Goal: Book appointment/travel/reservation

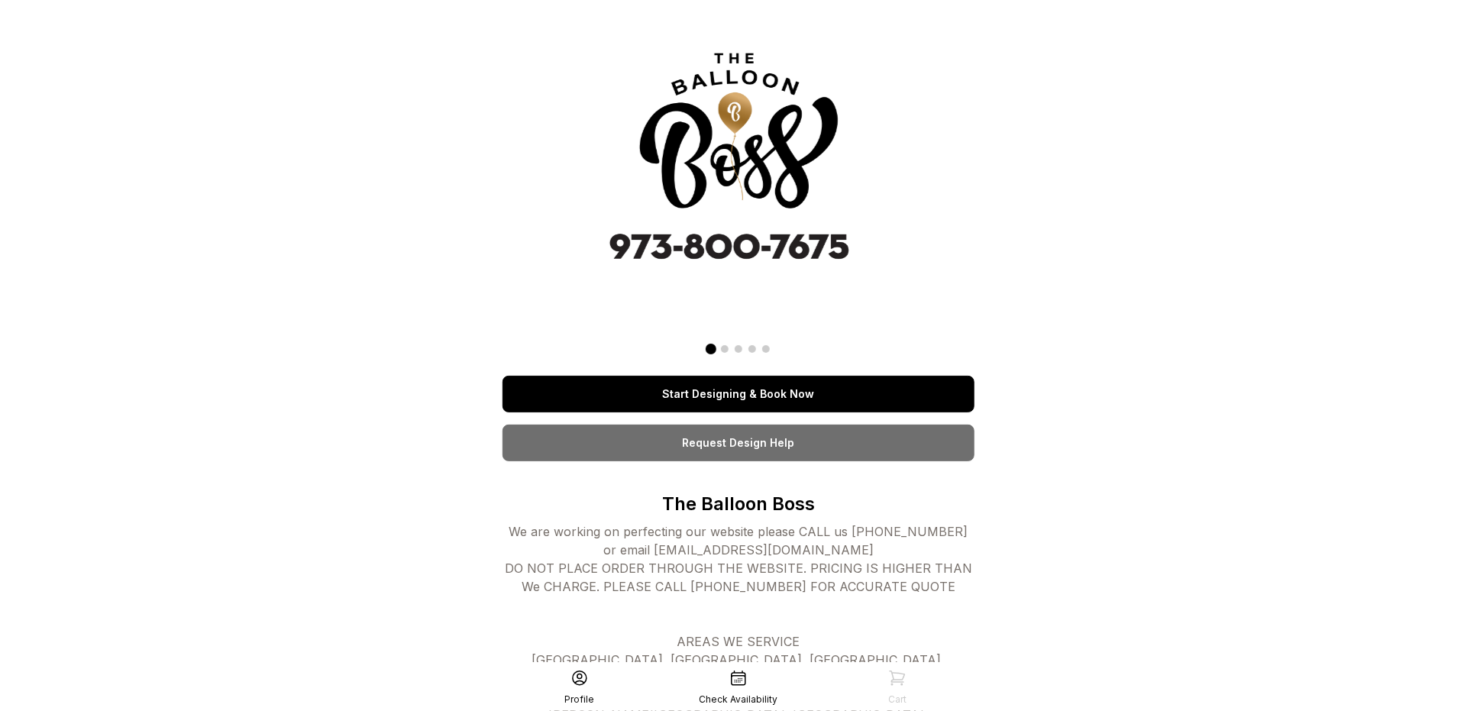
click at [750, 397] on link "Start Designing & Book Now" at bounding box center [738, 394] width 472 height 37
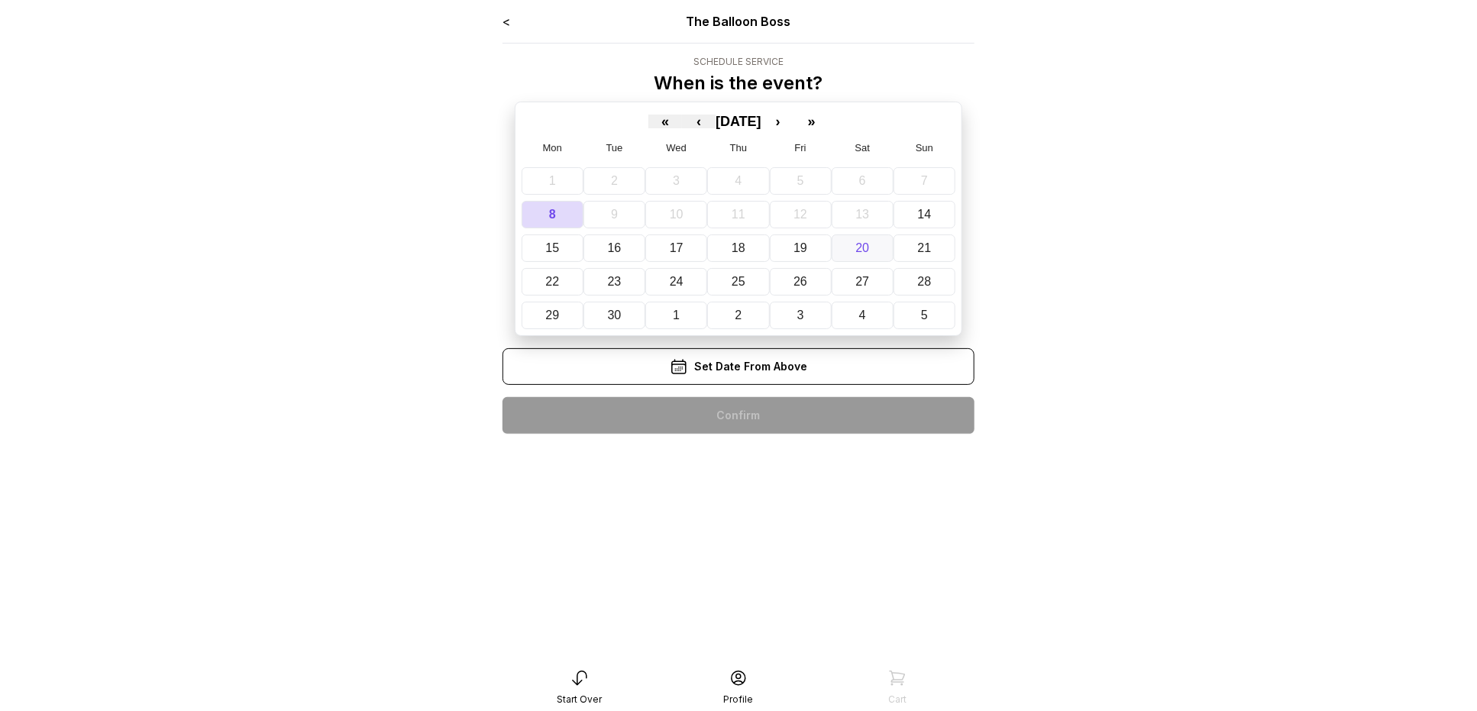
click at [872, 243] on button "20" at bounding box center [862, 247] width 62 height 27
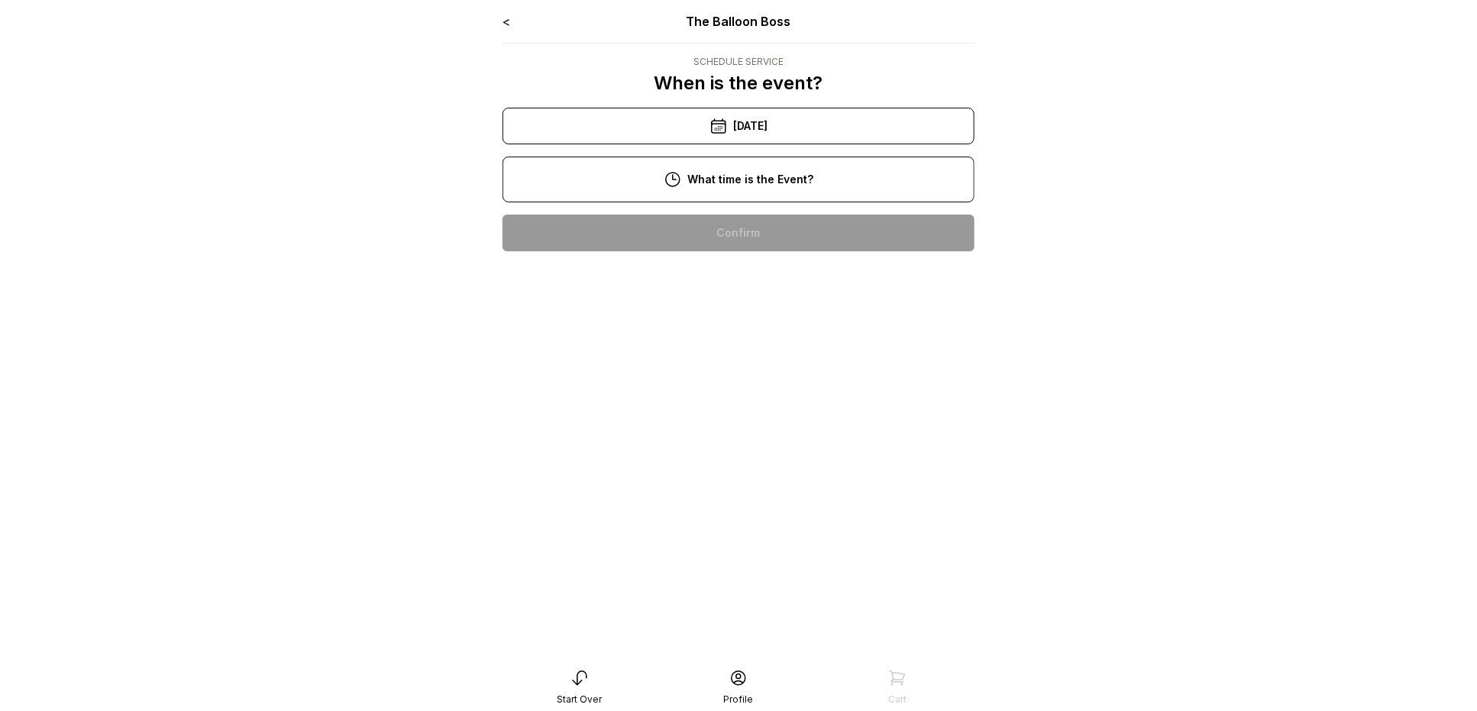
click at [805, 625] on div "6:00 pm" at bounding box center [738, 623] width 447 height 37
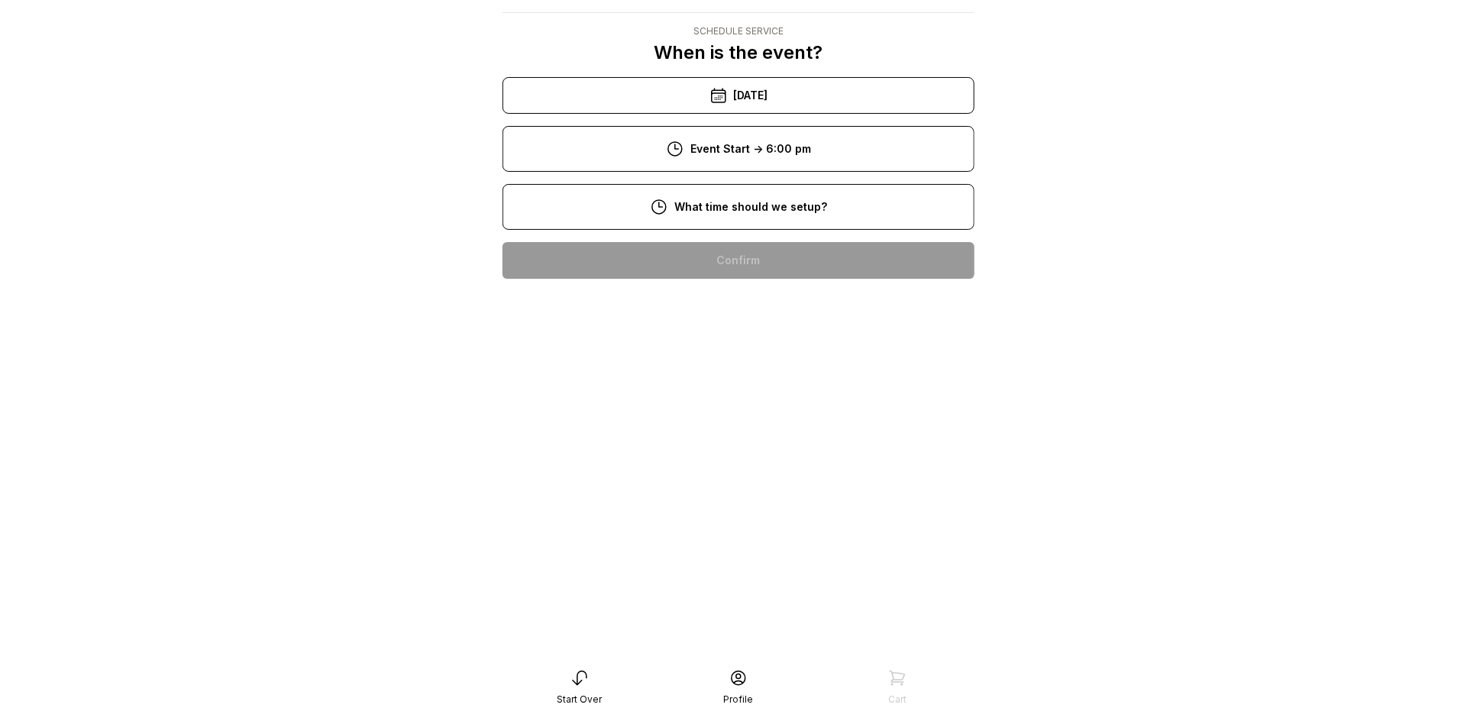
scroll to position [95, 0]
click at [823, 535] on div "2:00 pm" at bounding box center [738, 553] width 447 height 37
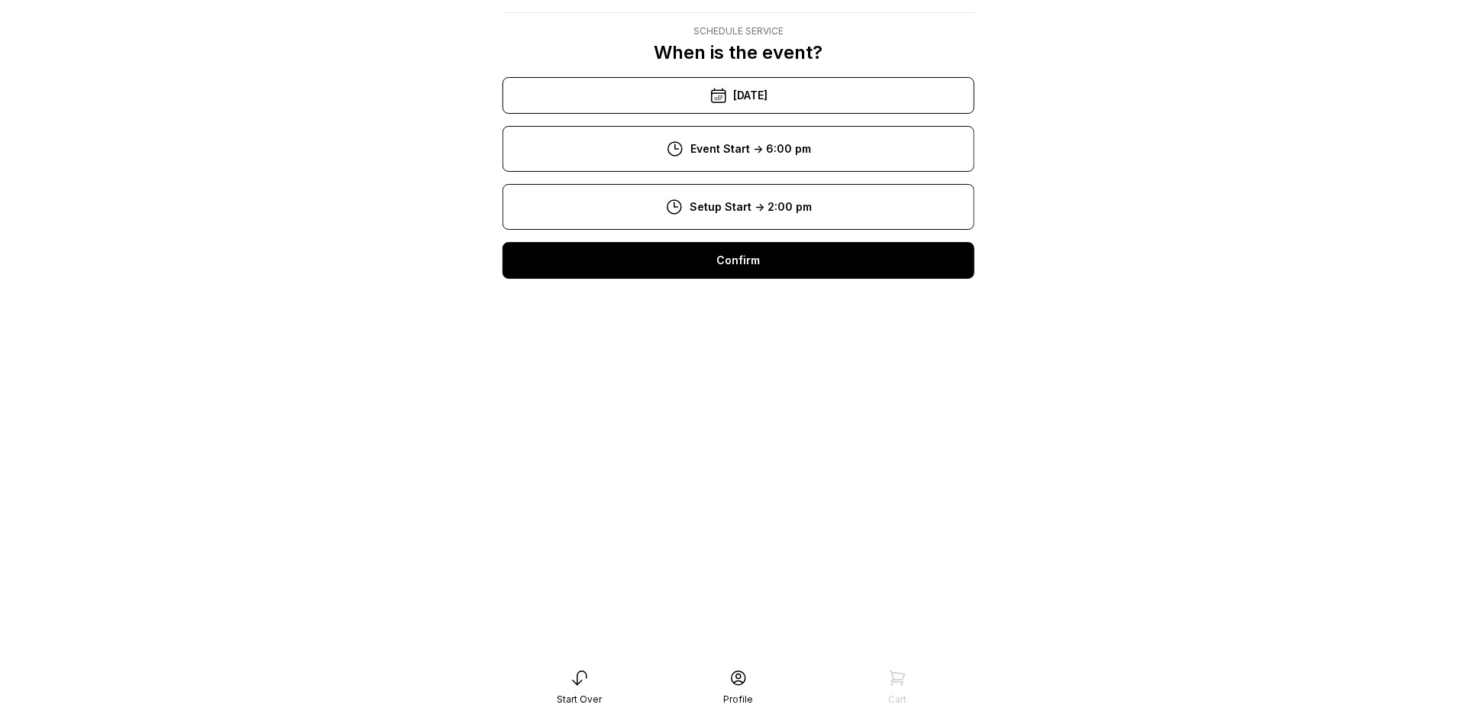
scroll to position [31, 0]
click at [761, 260] on div "Confirm" at bounding box center [738, 260] width 472 height 37
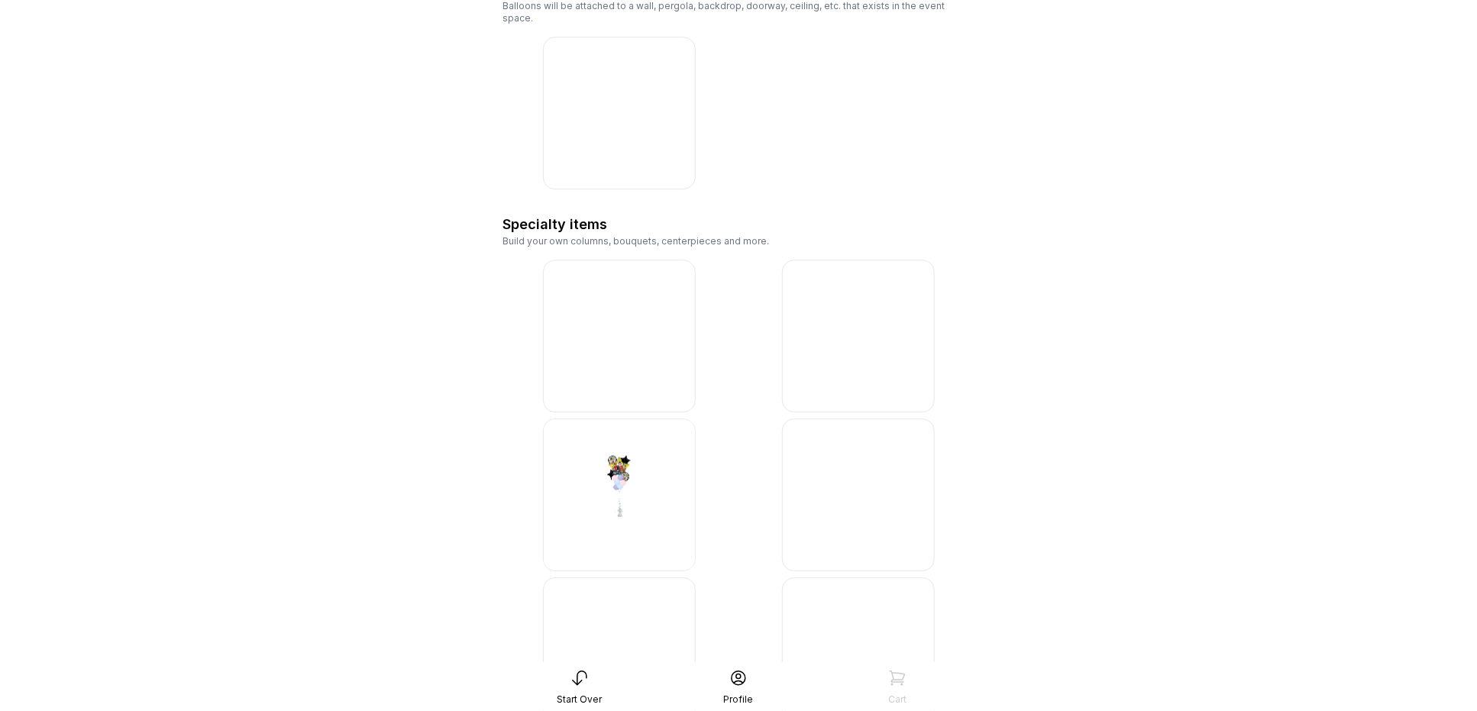
scroll to position [2674, 0]
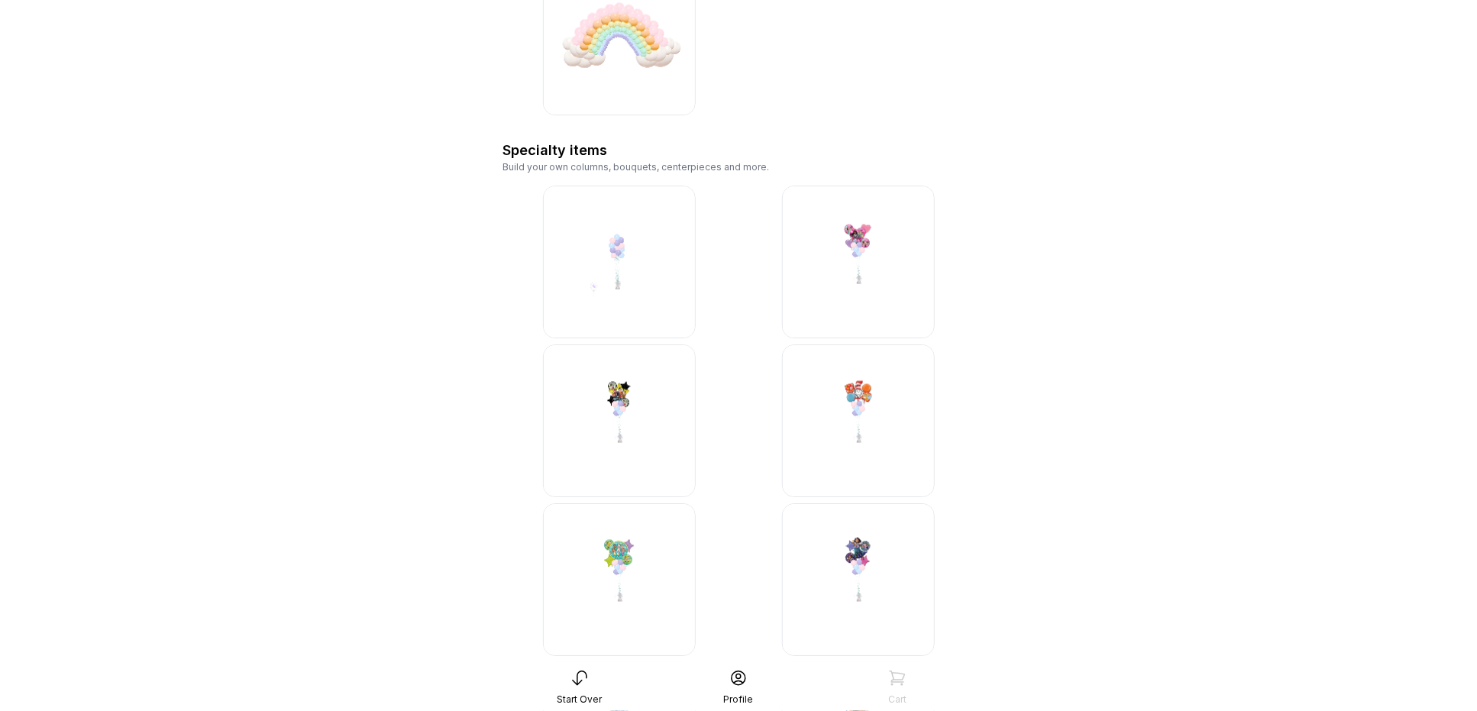
click at [659, 403] on img at bounding box center [619, 420] width 153 height 153
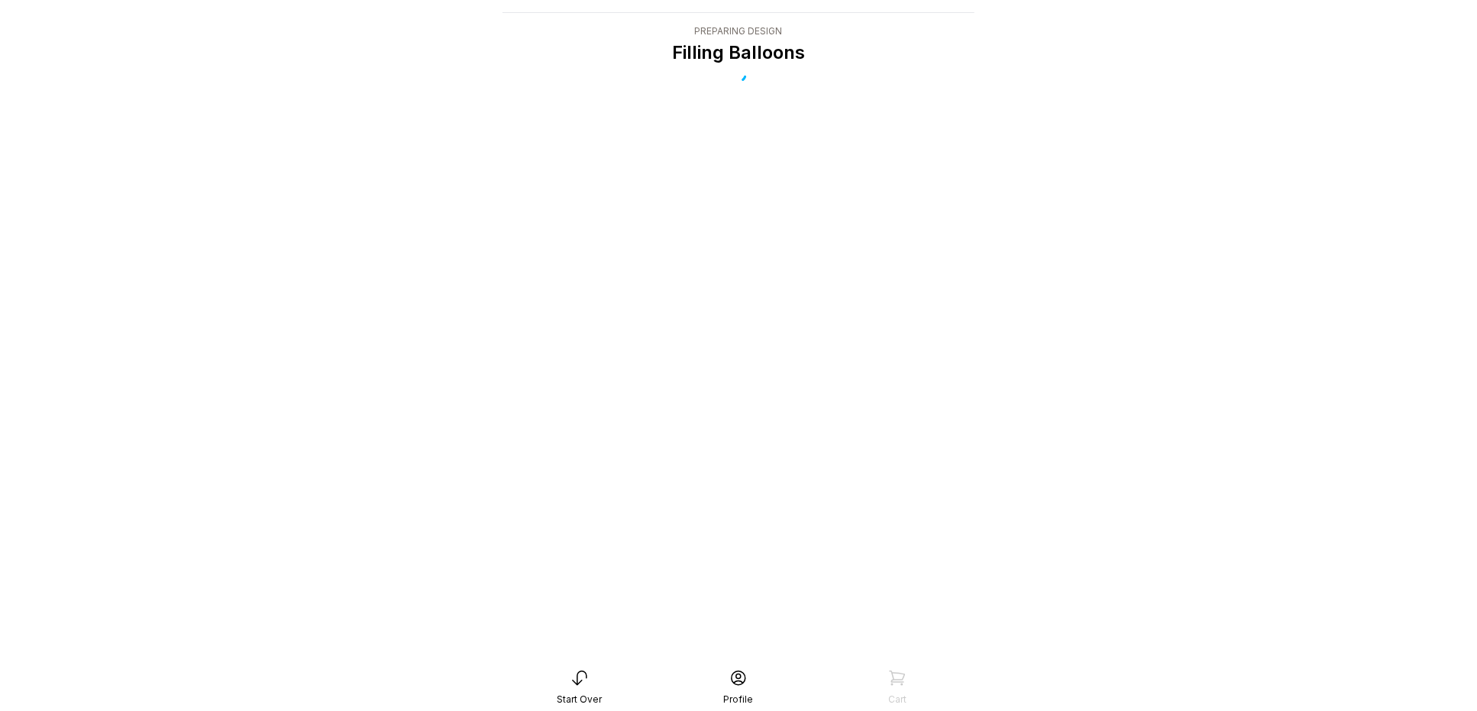
scroll to position [31, 0]
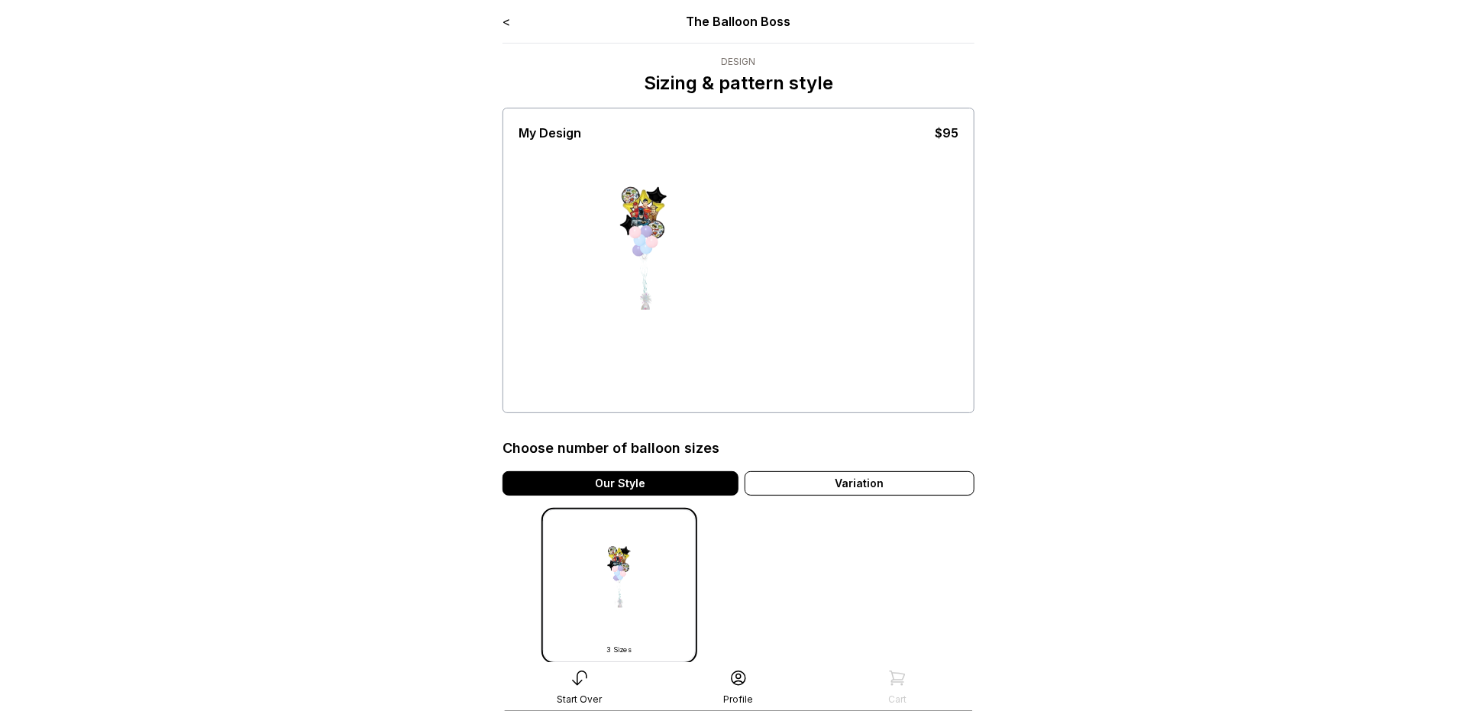
click at [576, 673] on icon at bounding box center [579, 678] width 18 height 18
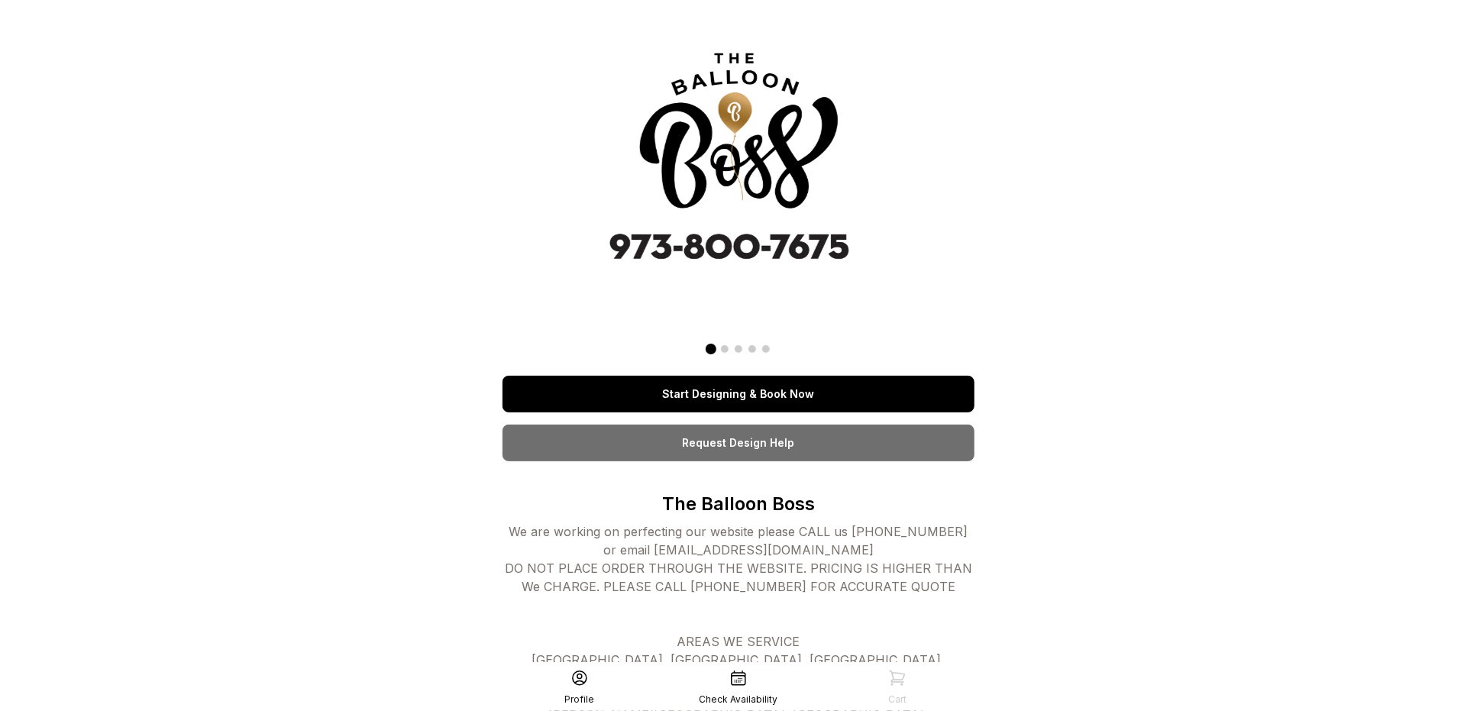
click at [752, 397] on link "Start Designing & Book Now" at bounding box center [738, 394] width 472 height 37
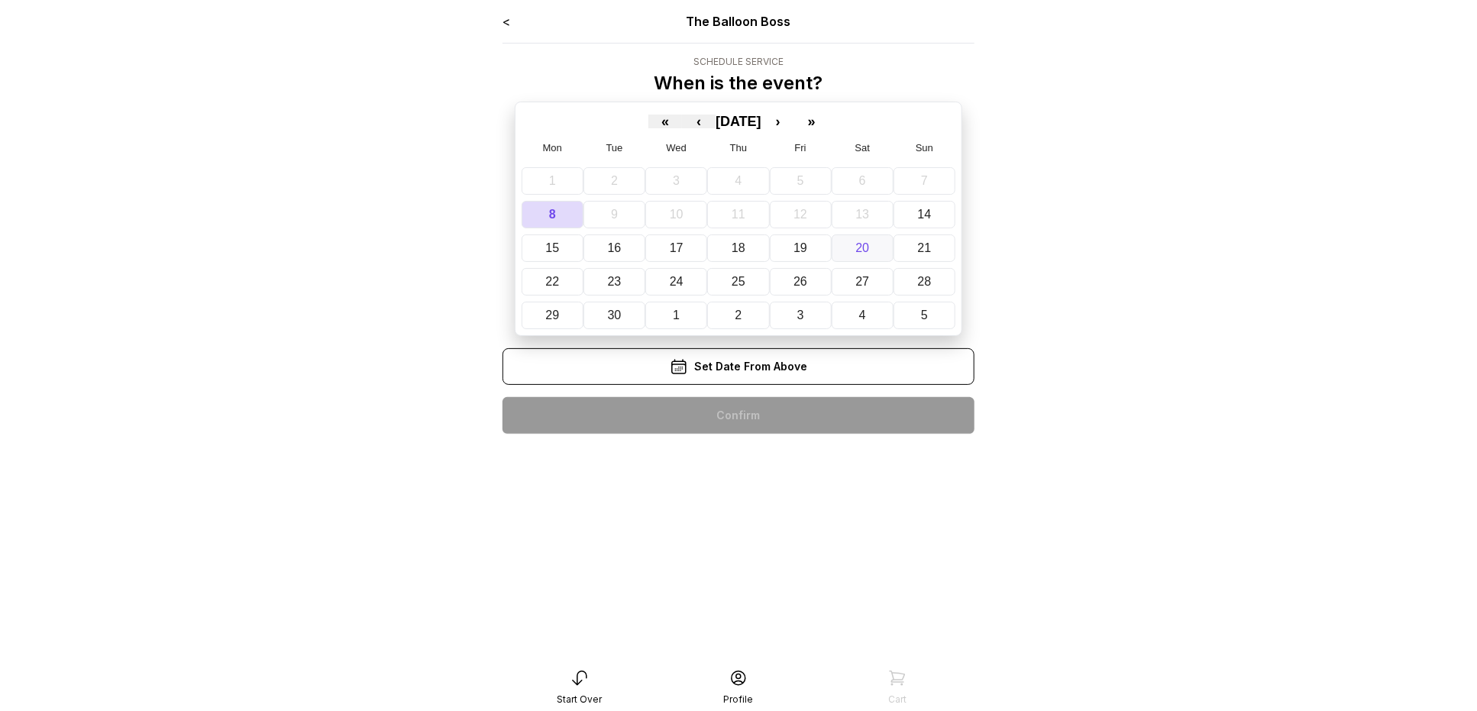
click at [859, 251] on abbr "20" at bounding box center [862, 247] width 14 height 13
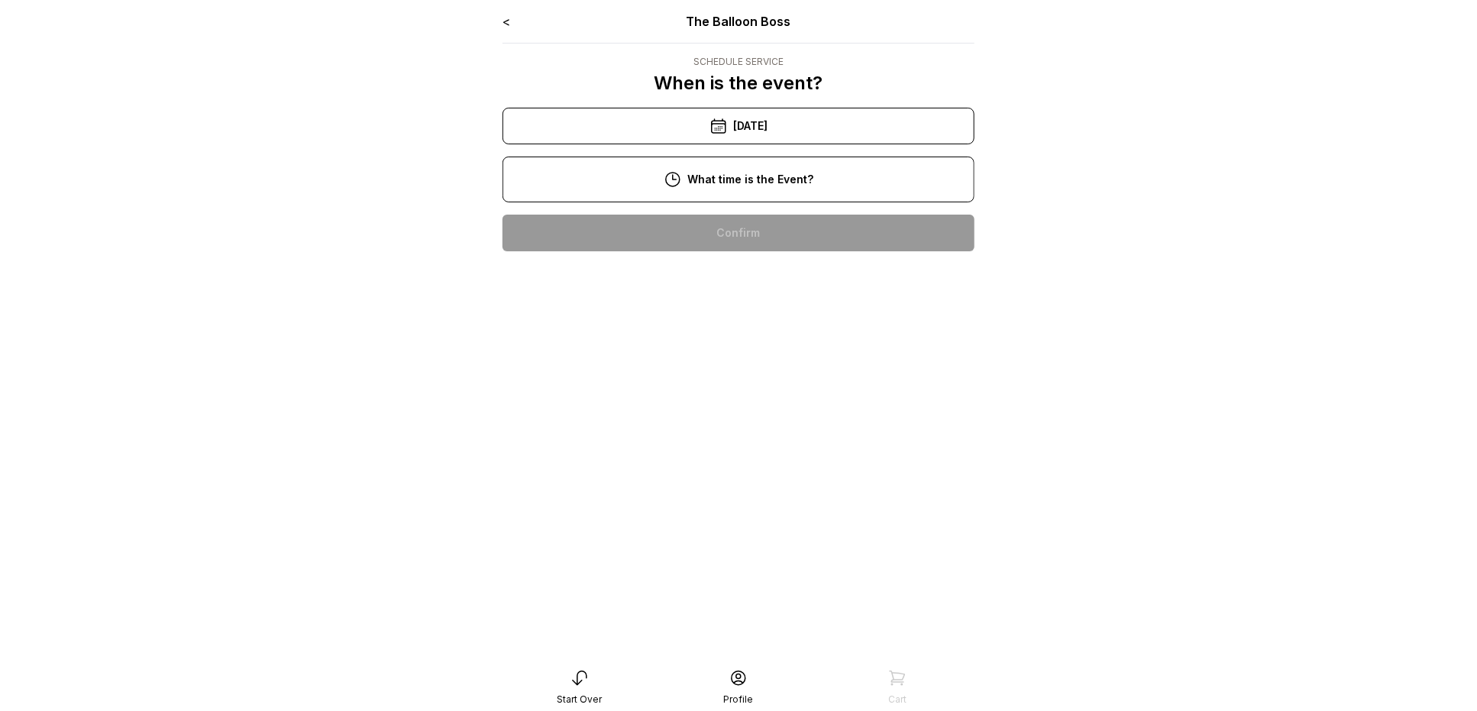
click at [717, 618] on div "6:00 pm" at bounding box center [738, 623] width 447 height 37
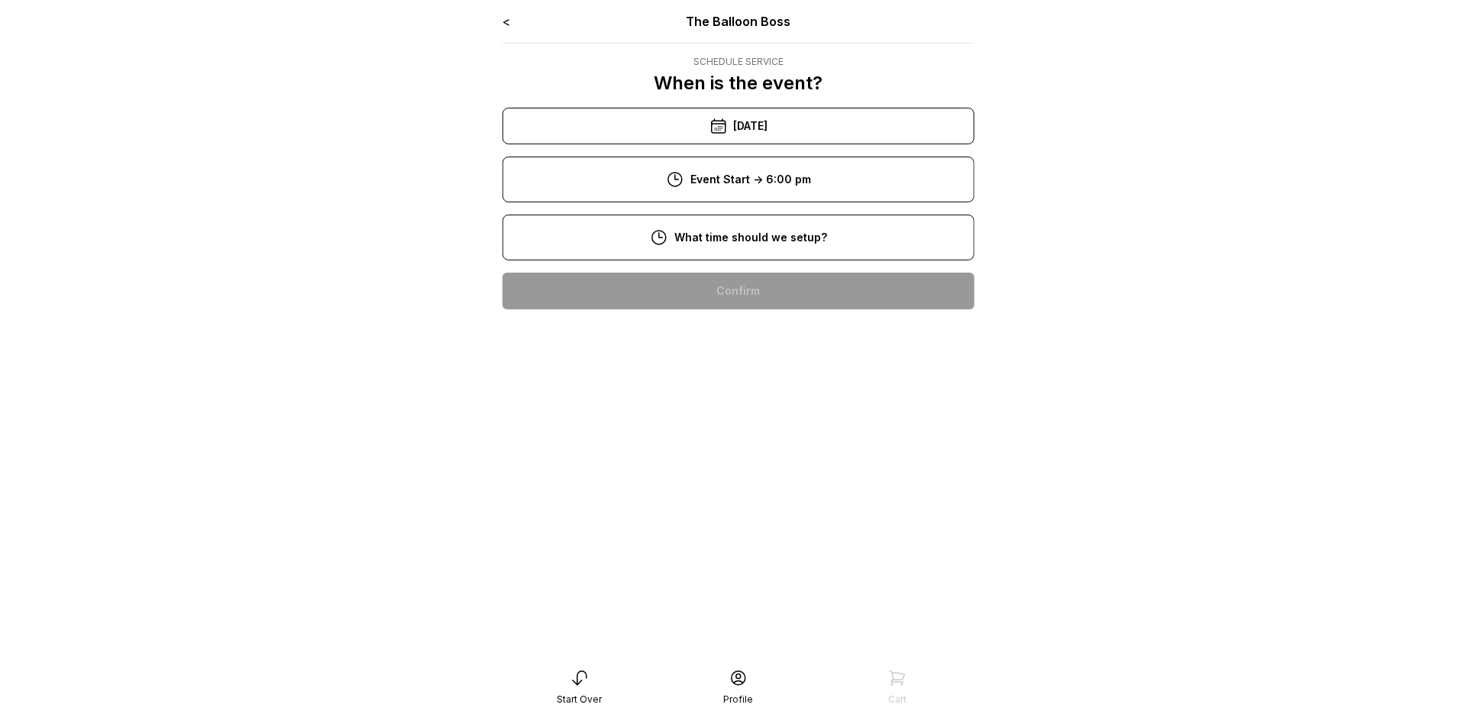
click at [717, 579] on div "2:00 pm" at bounding box center [738, 584] width 447 height 37
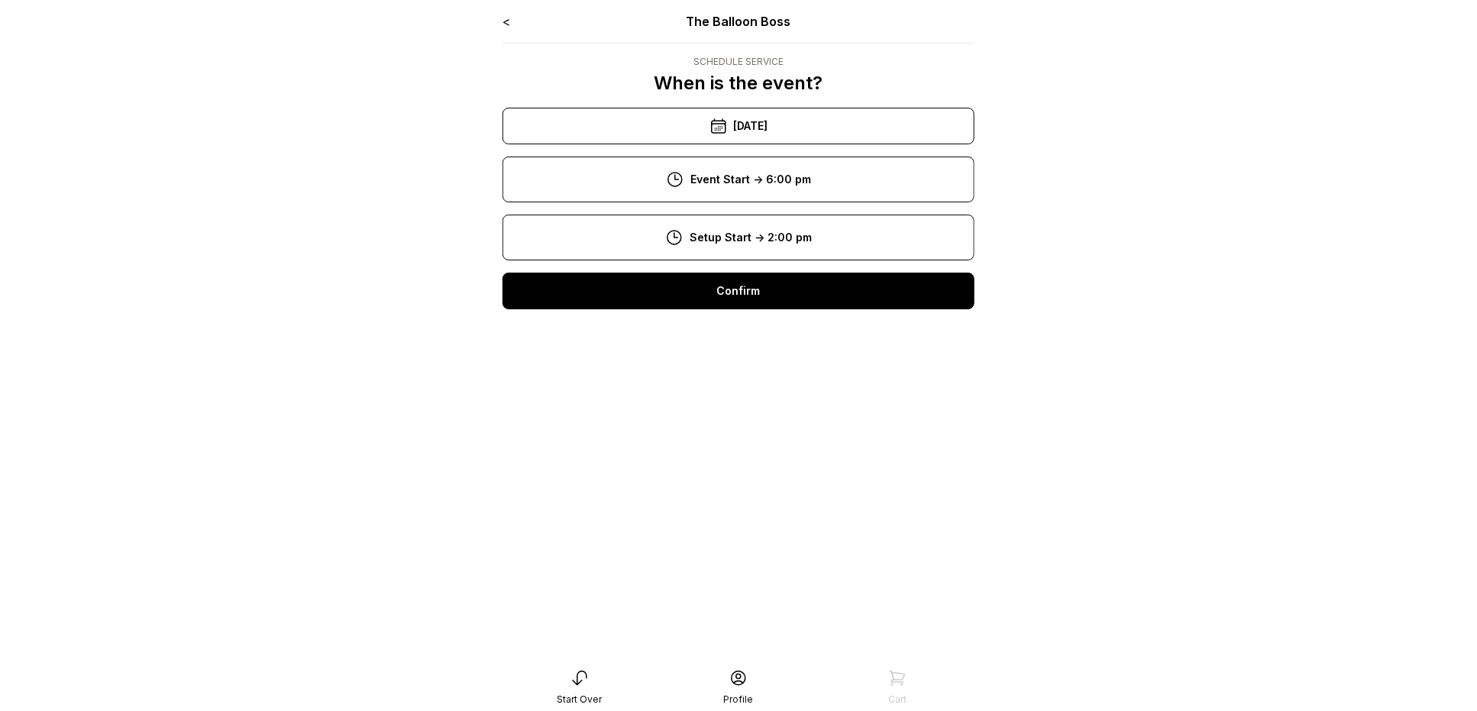
click at [743, 298] on div "Confirm" at bounding box center [738, 291] width 472 height 37
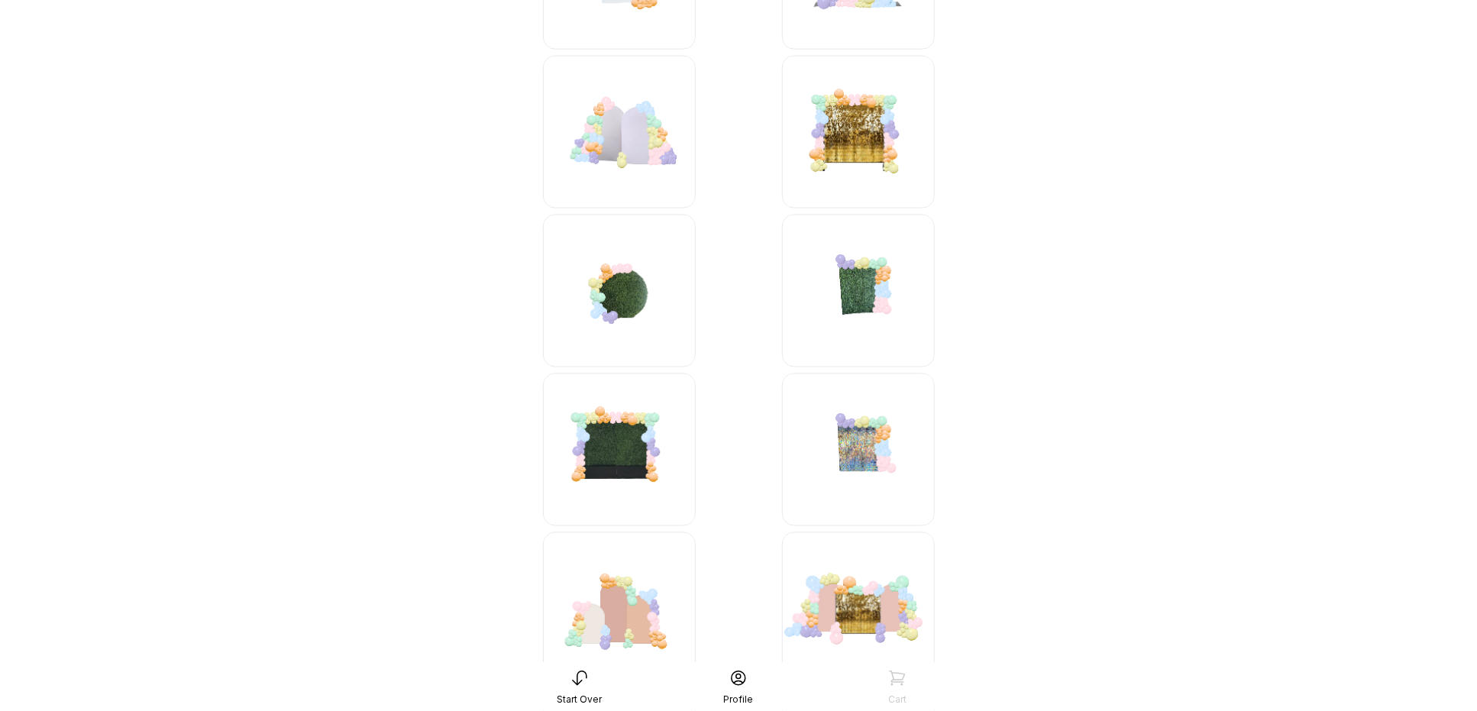
scroll to position [1253, 0]
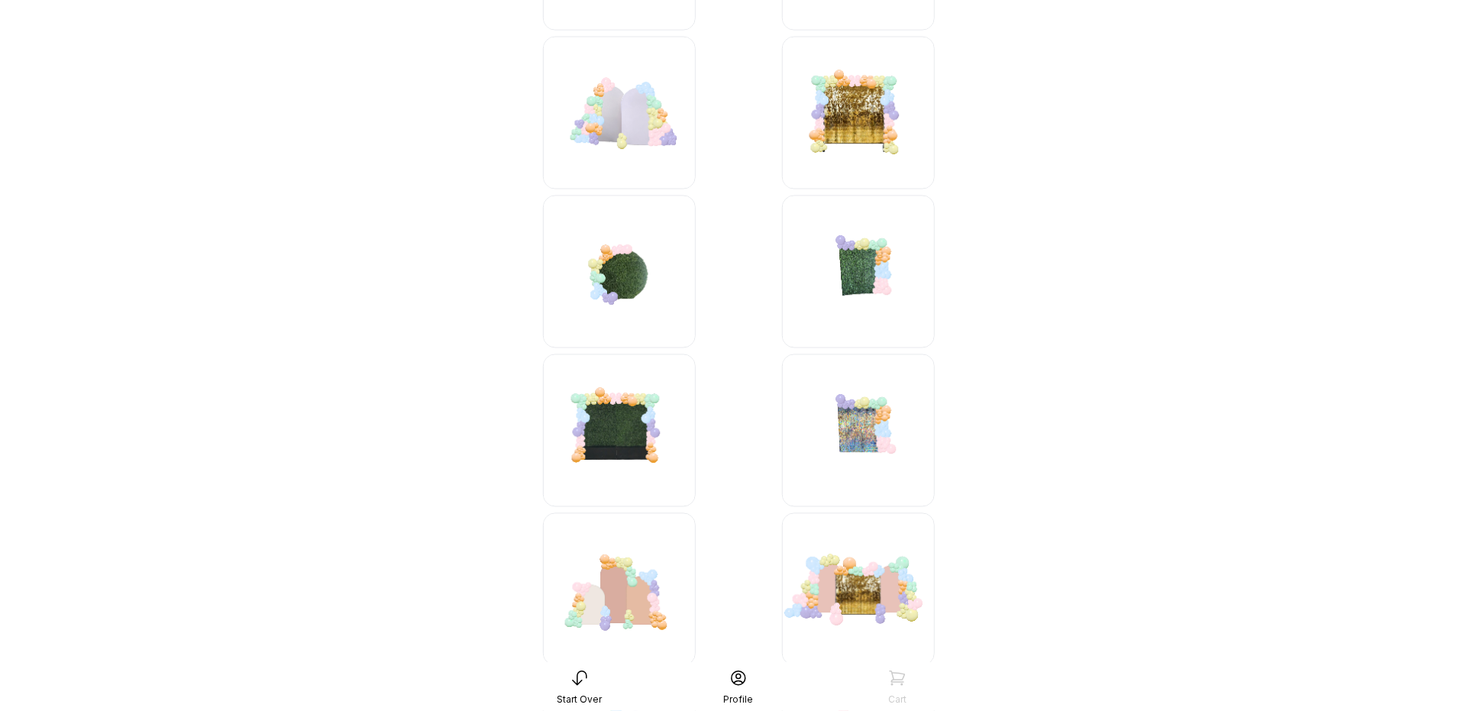
click at [871, 127] on img at bounding box center [858, 113] width 153 height 153
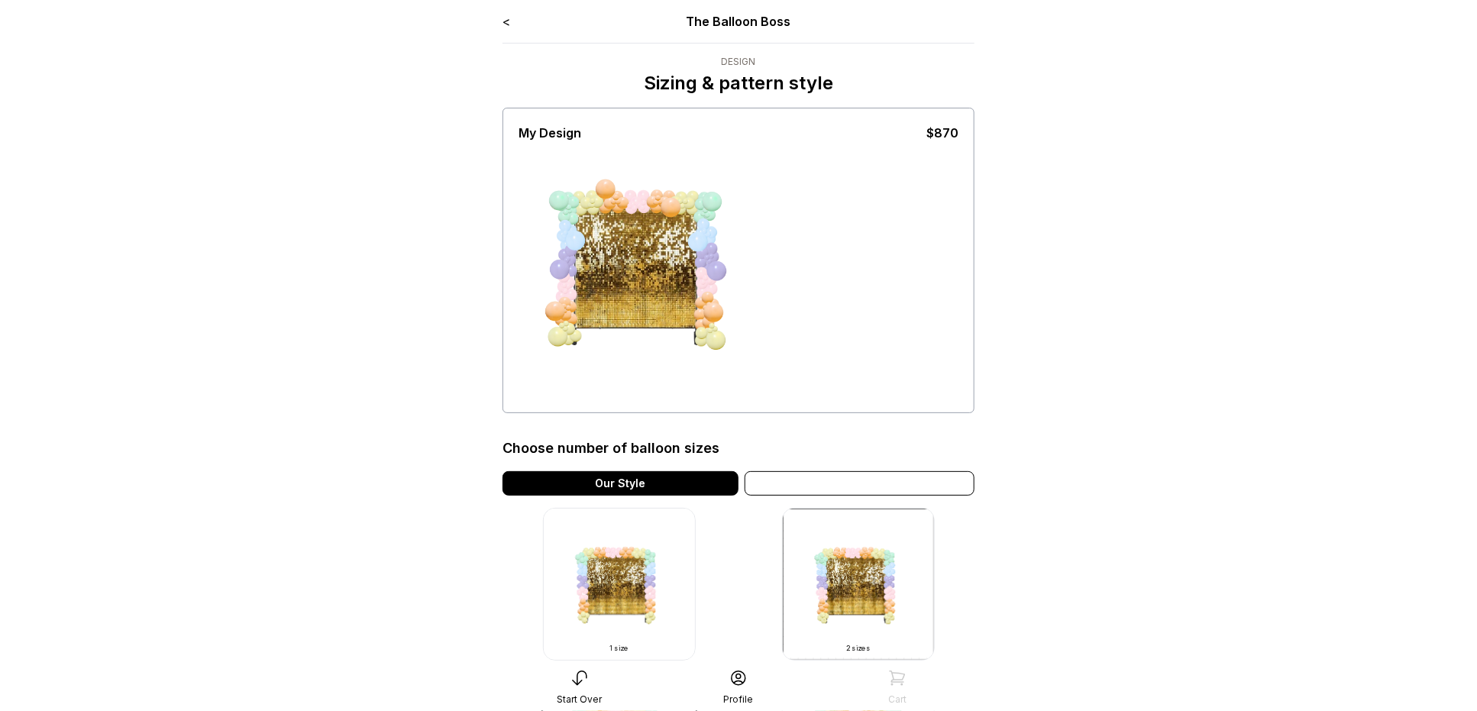
click at [806, 490] on div "Variation" at bounding box center [859, 483] width 230 height 24
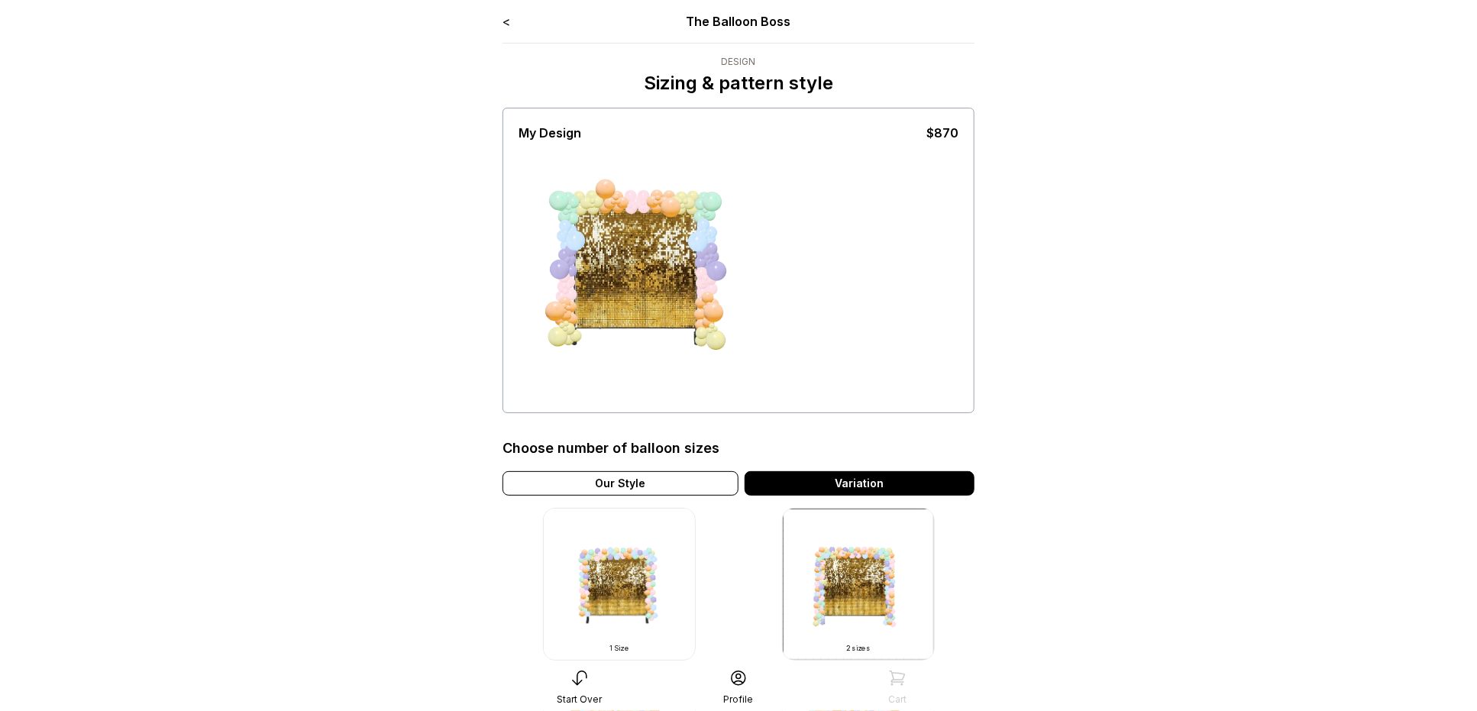
click at [628, 562] on img at bounding box center [619, 584] width 153 height 153
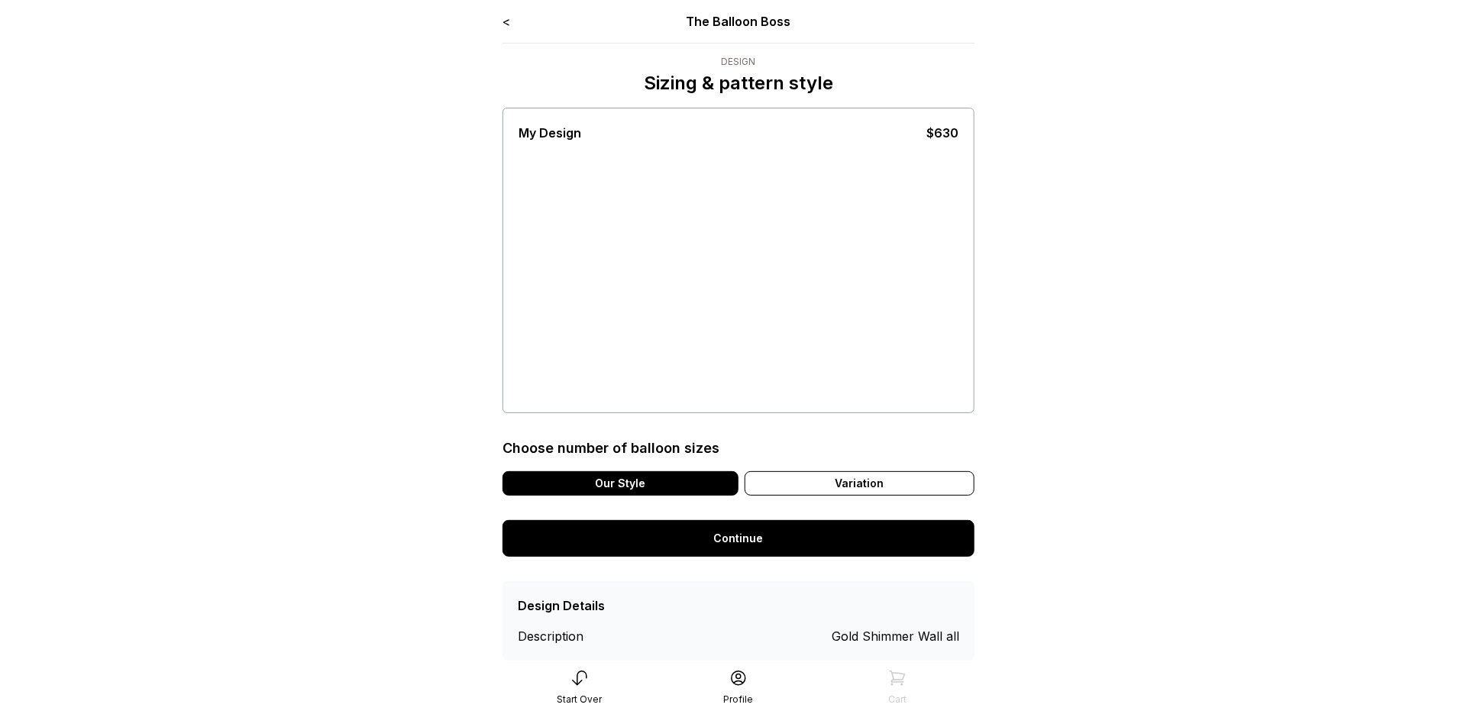
click at [662, 476] on div "Our Style" at bounding box center [620, 483] width 236 height 24
